Goal: Task Accomplishment & Management: Manage account settings

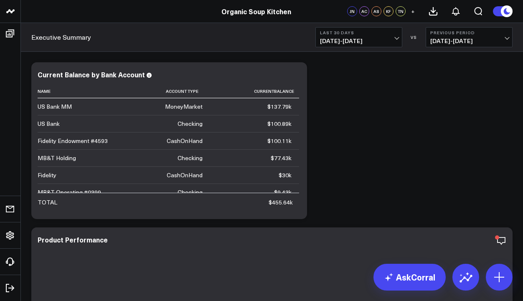
click at [412, 12] on span "+" at bounding box center [413, 11] width 4 height 6
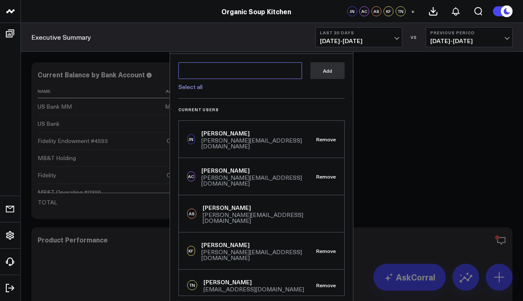
click at [250, 75] on textarea at bounding box center [240, 70] width 124 height 17
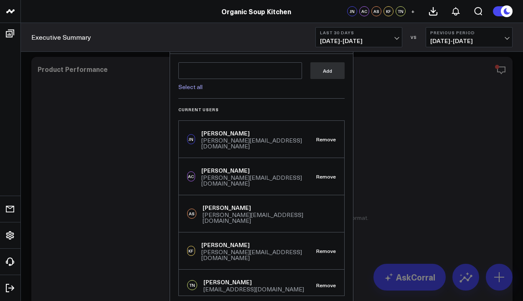
scroll to position [392, 0]
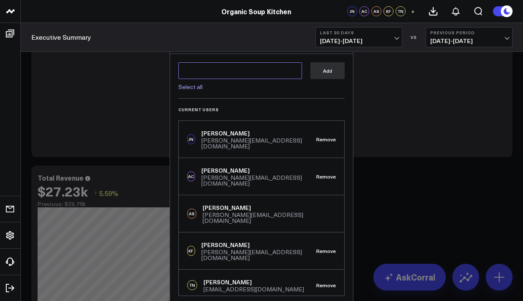
click at [257, 73] on textarea at bounding box center [240, 70] width 124 height 17
paste textarea "[EMAIL_ADDRESS][DOMAIN_NAME]"
type textarea "[EMAIL_ADDRESS][DOMAIN_NAME]"
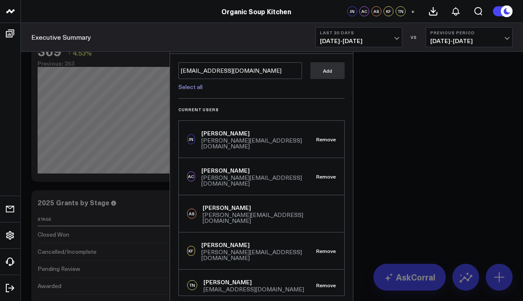
scroll to position [978, 0]
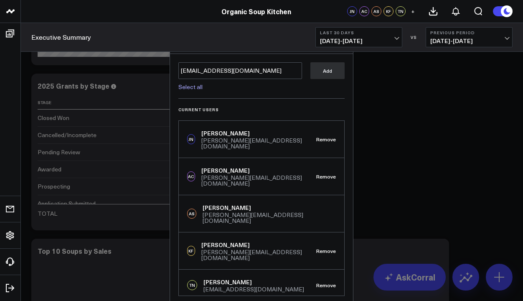
click at [450, 99] on div at bounding box center [261, 150] width 523 height 301
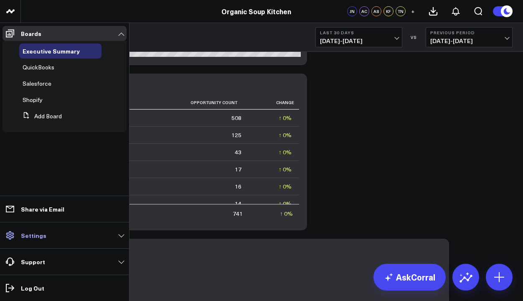
click at [17, 235] on span at bounding box center [10, 235] width 15 height 15
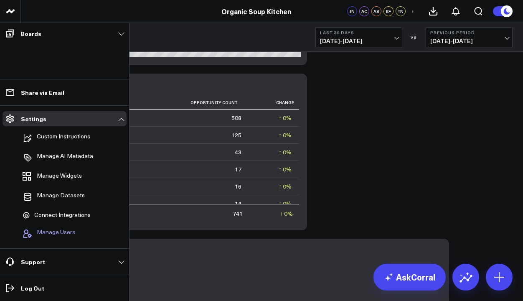
click at [65, 232] on span "Manage Users" at bounding box center [56, 233] width 38 height 10
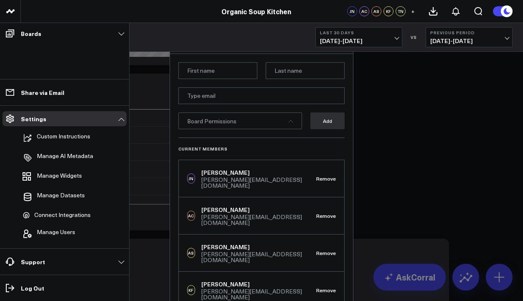
click at [210, 74] on input at bounding box center [217, 70] width 79 height 17
type input "Pat"
paste input "[EMAIL_ADDRESS][DOMAIN_NAME]"
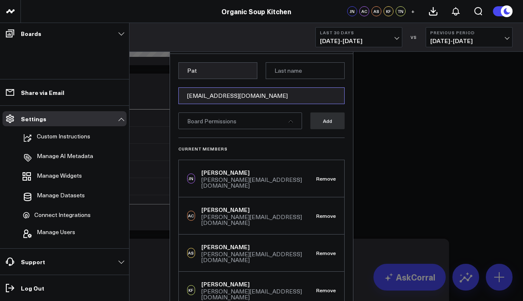
type input "[EMAIL_ADDRESS][DOMAIN_NAME]"
click at [287, 70] on input at bounding box center [304, 70] width 79 height 17
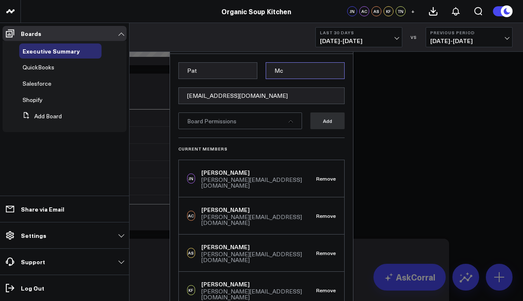
type input "M"
paste input "[PERSON_NAME]"
click at [286, 68] on input "[PERSON_NAME]" at bounding box center [304, 70] width 79 height 17
type input "[PERSON_NAME]"
click at [289, 124] on div "Board Permissions" at bounding box center [240, 120] width 124 height 17
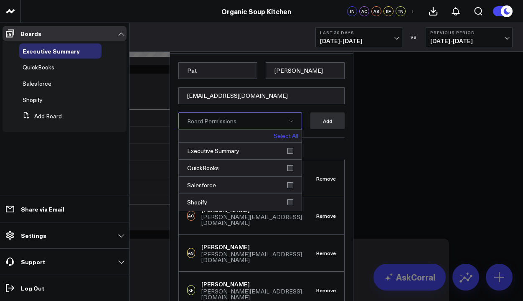
click at [288, 134] on link "Select All" at bounding box center [285, 136] width 25 height 6
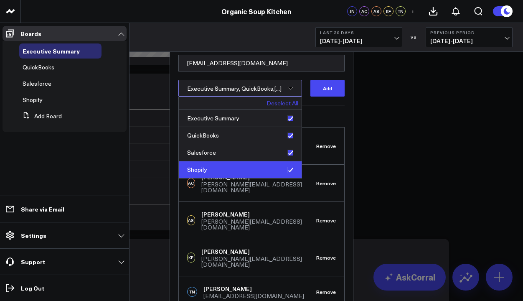
scroll to position [33, 0]
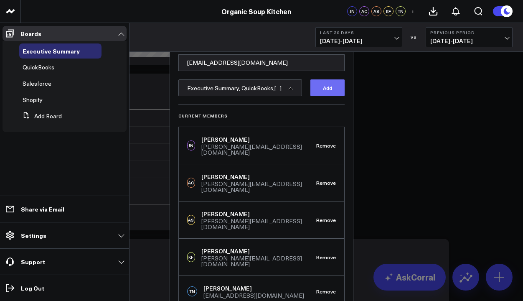
click at [324, 90] on button "Add" at bounding box center [327, 87] width 34 height 17
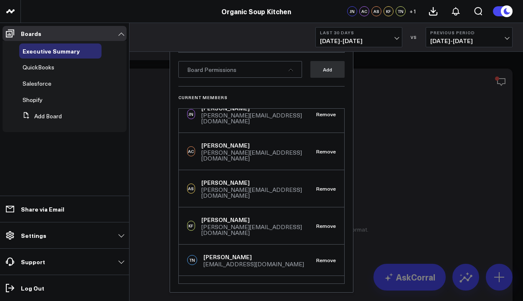
scroll to position [0, 0]
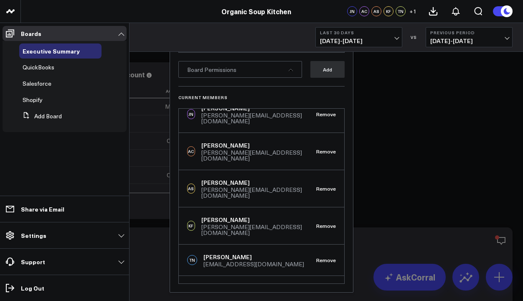
click at [445, 160] on div at bounding box center [261, 150] width 523 height 301
